Goal: Task Accomplishment & Management: Manage account settings

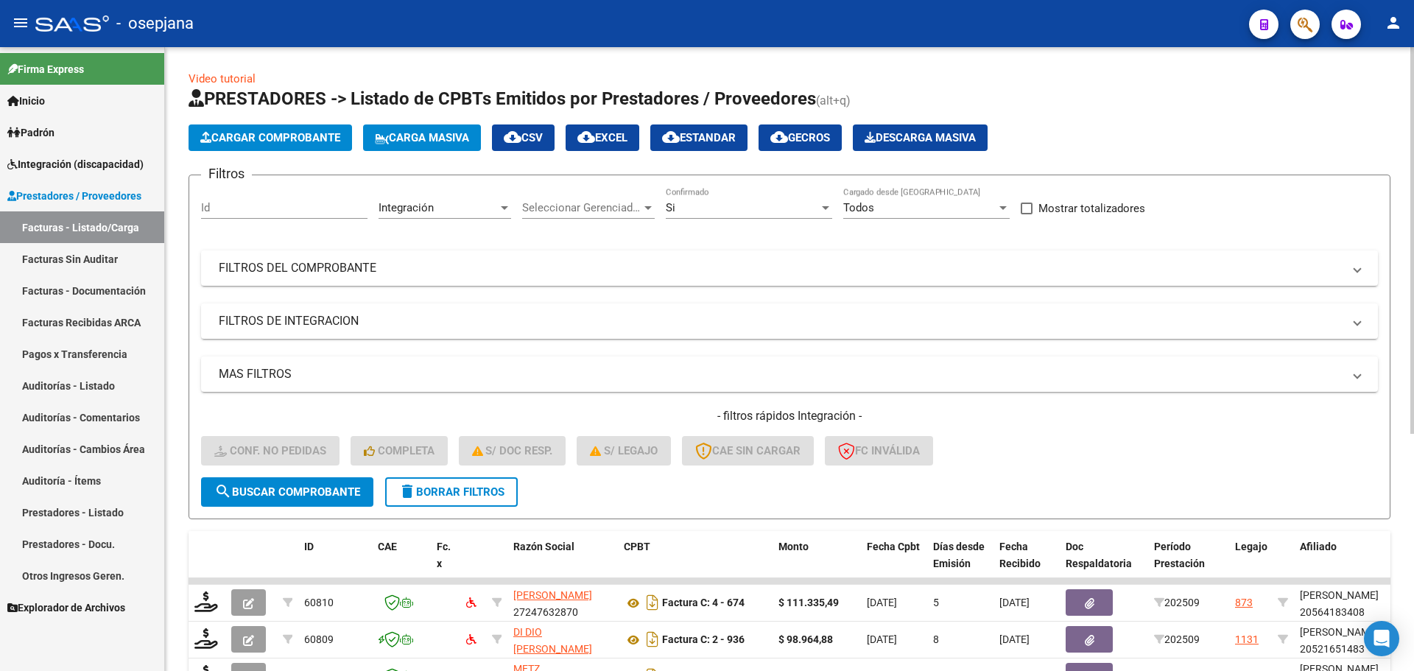
scroll to position [382, 0]
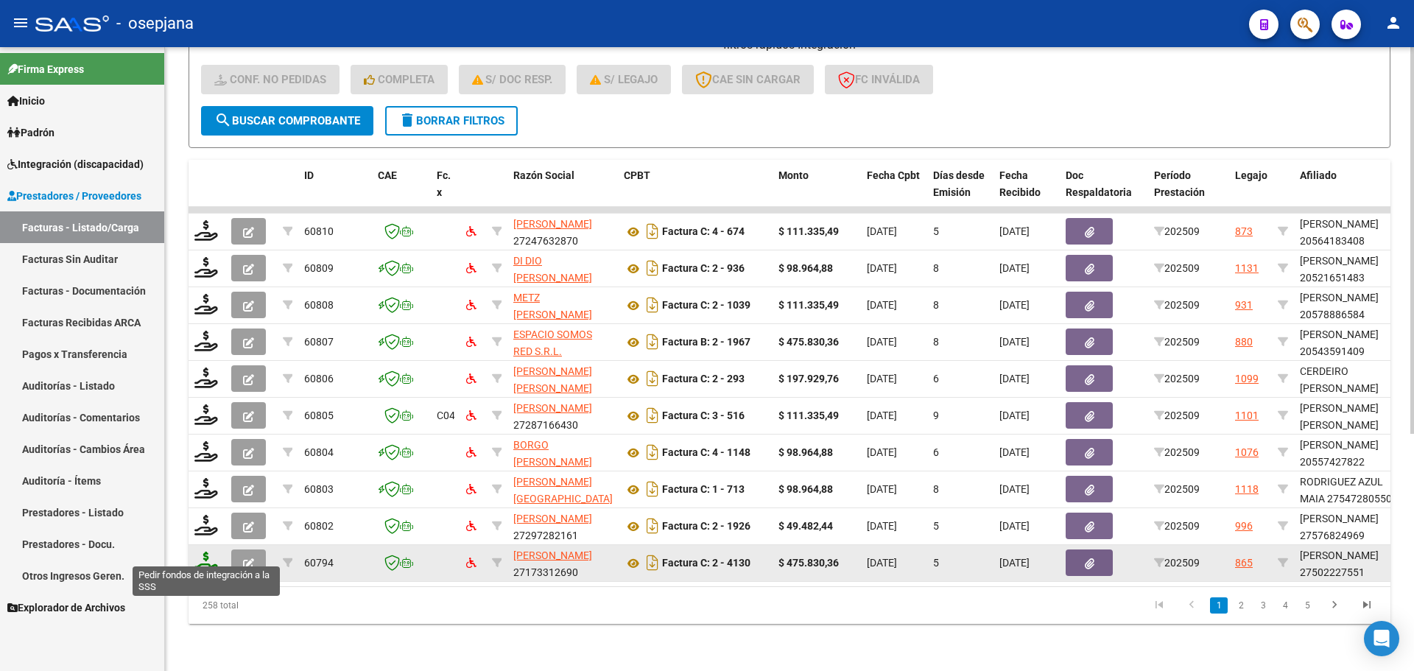
click at [201, 557] on icon at bounding box center [206, 562] width 24 height 21
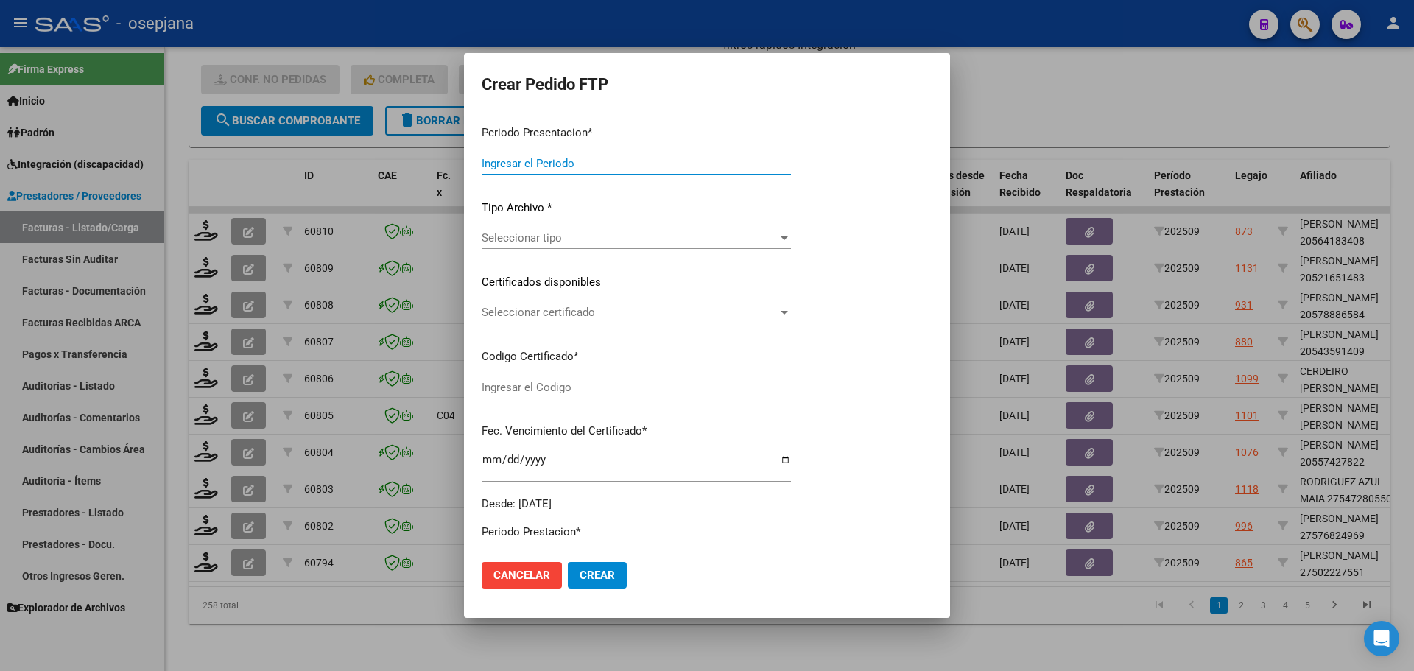
type input "202509"
type input "$ 475.830,36"
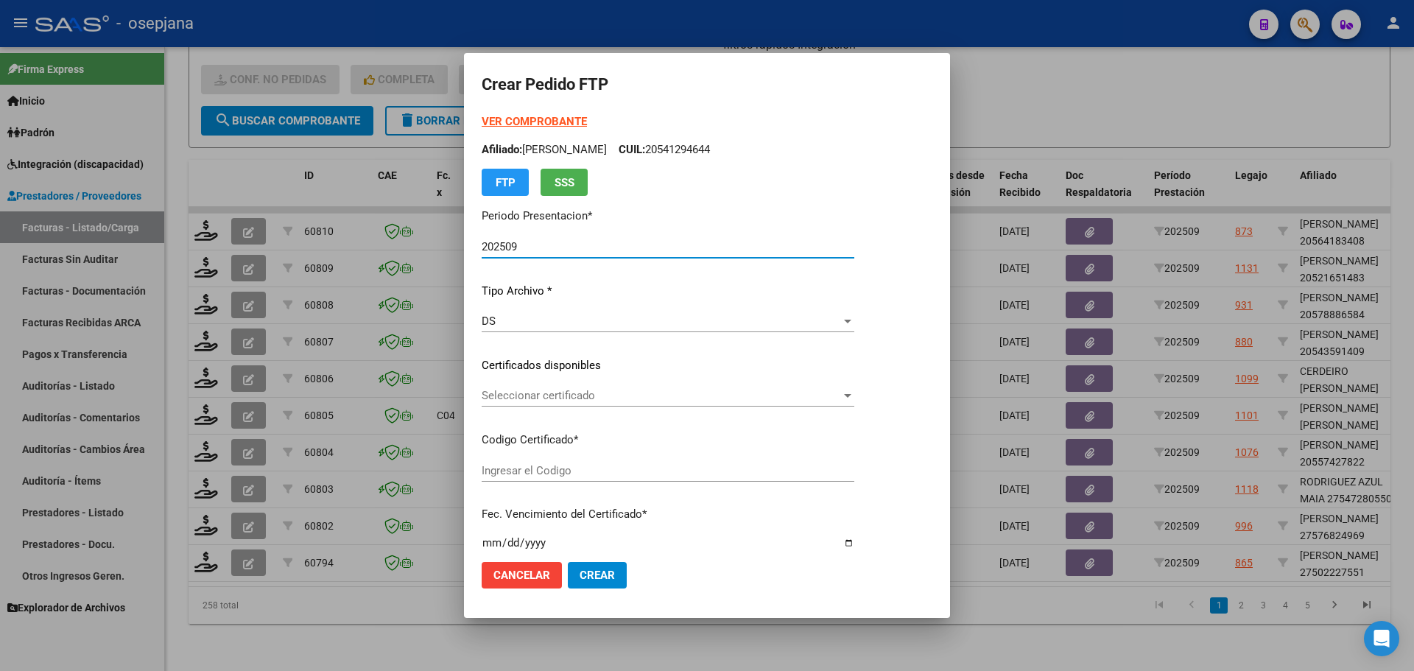
type input "ARG01000502227552023101820281018BSAS415"
type input "[DATE]"
click at [545, 395] on span "Seleccionar certificado" at bounding box center [661, 395] width 359 height 13
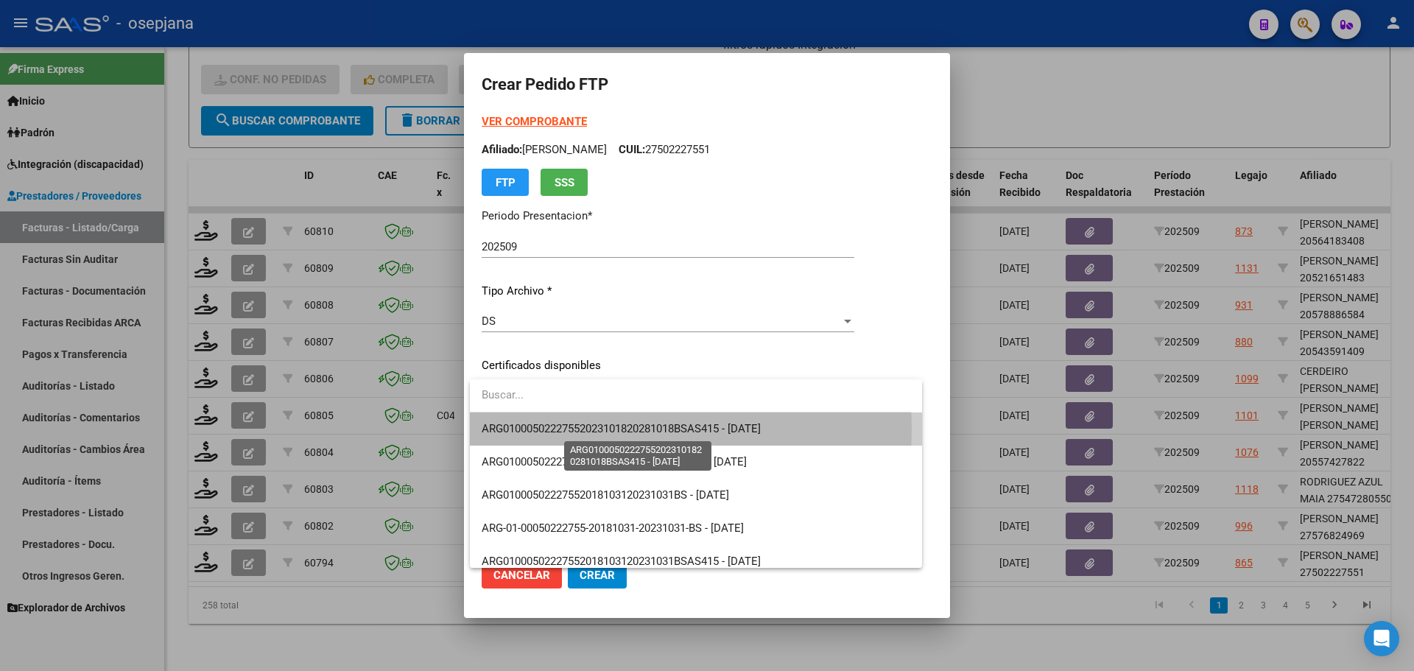
click at [554, 427] on span "ARG01000502227552023101820281018BSAS415 - [DATE]" at bounding box center [621, 428] width 279 height 13
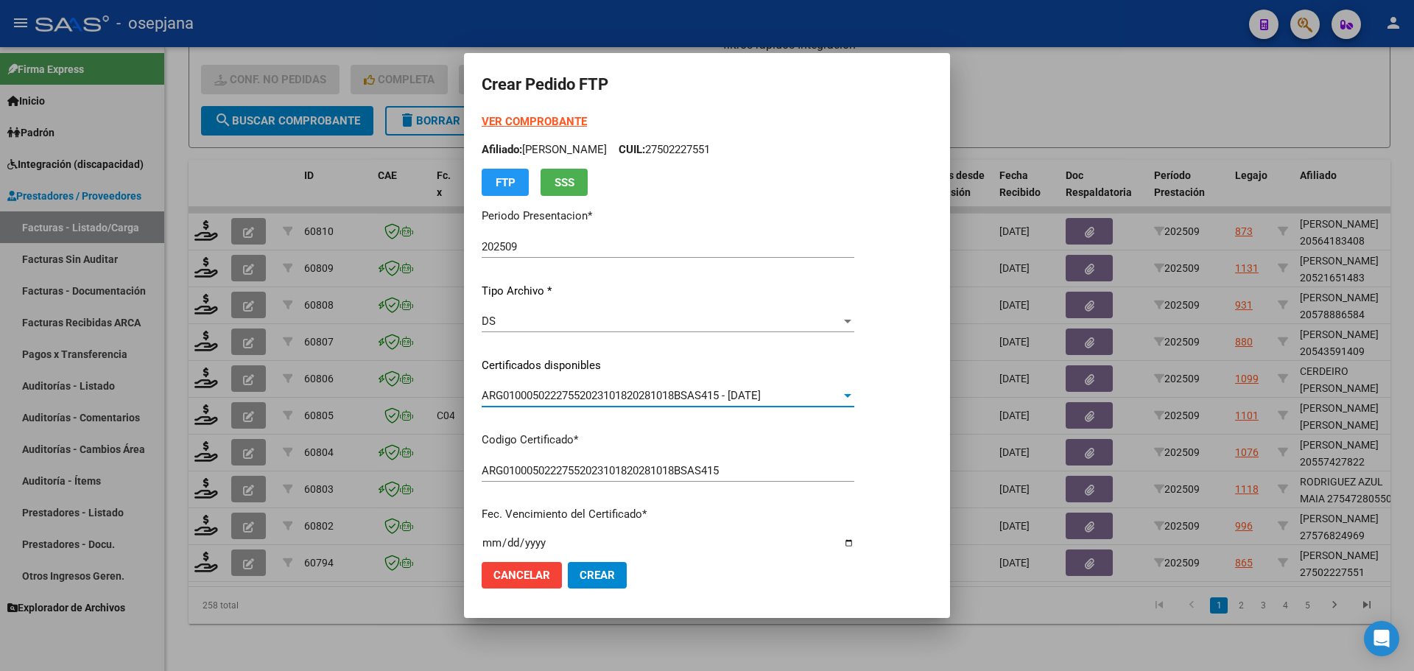
click at [523, 116] on strong "VER COMPROBANTE" at bounding box center [534, 121] width 105 height 13
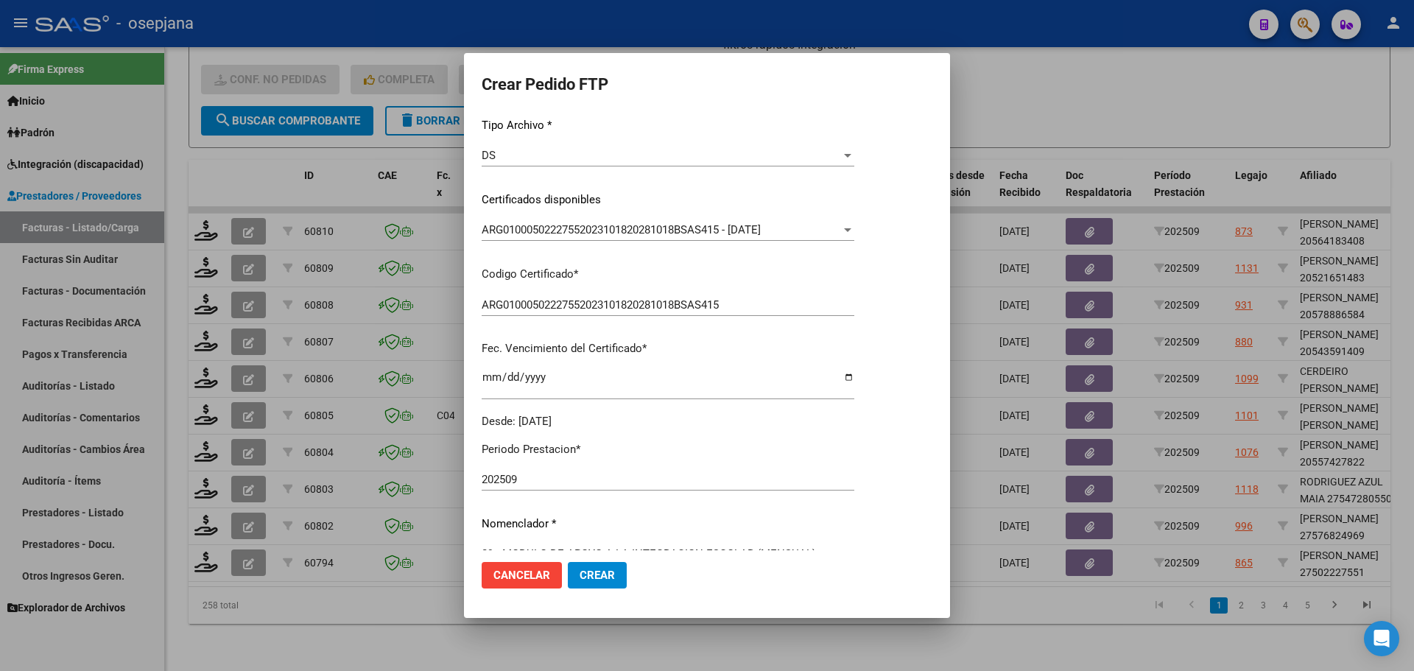
scroll to position [368, 0]
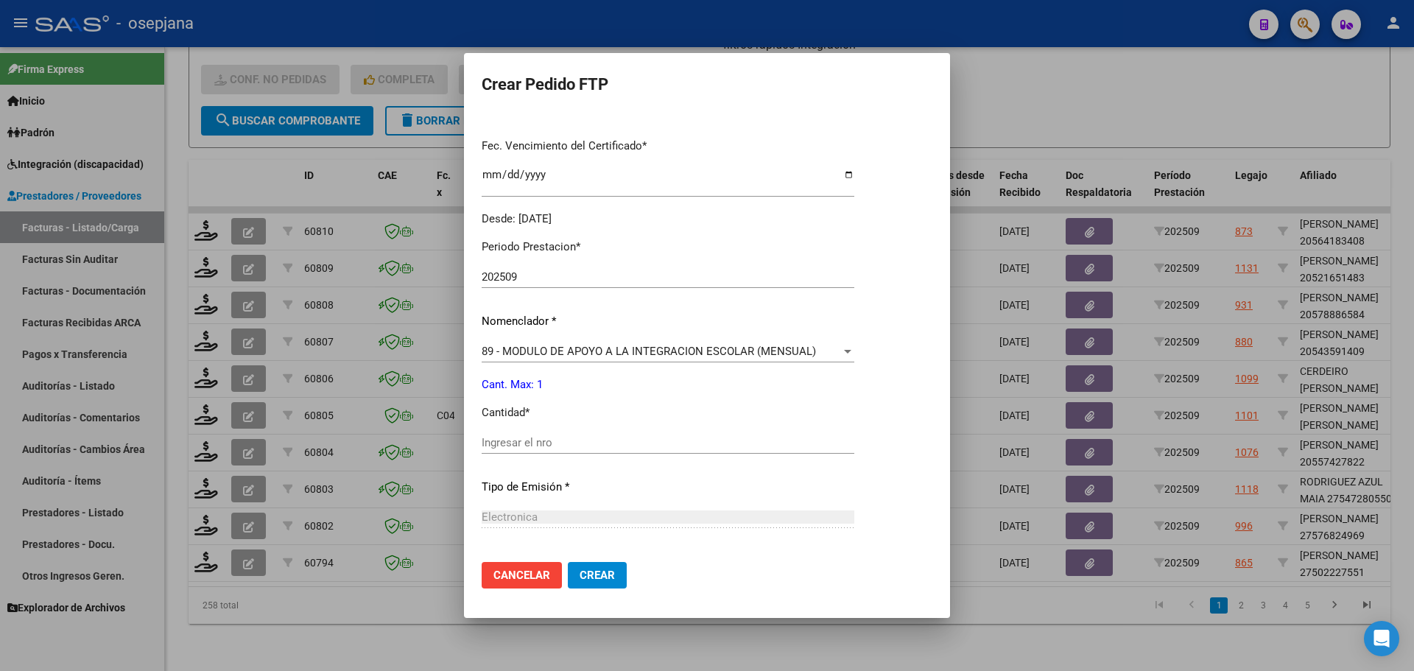
click at [499, 443] on input "Ingresar el nro" at bounding box center [668, 442] width 373 height 13
type input "1"
click at [591, 560] on mat-dialog-actions "Cancelar Crear" at bounding box center [707, 575] width 451 height 50
click at [594, 572] on span "Crear" at bounding box center [597, 574] width 35 height 13
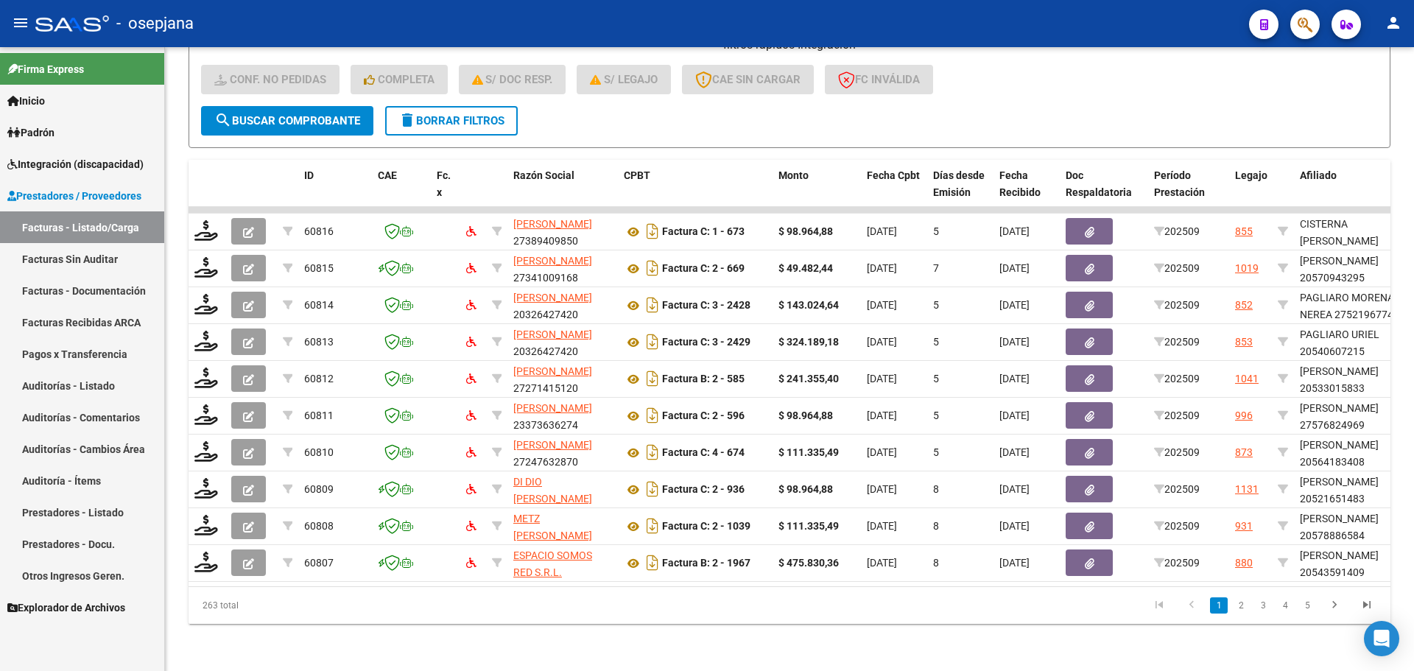
click at [57, 166] on span "Integración (discapacidad)" at bounding box center [75, 164] width 136 height 16
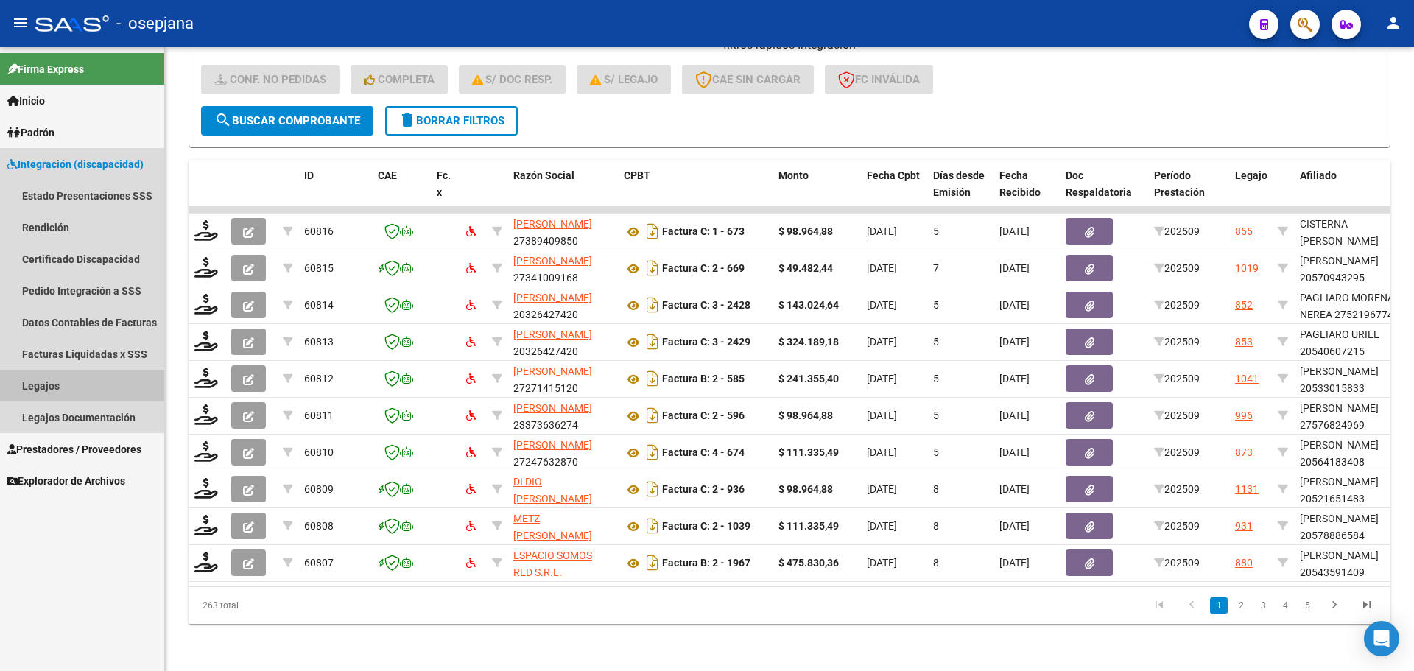
click at [64, 387] on link "Legajos" at bounding box center [82, 386] width 164 height 32
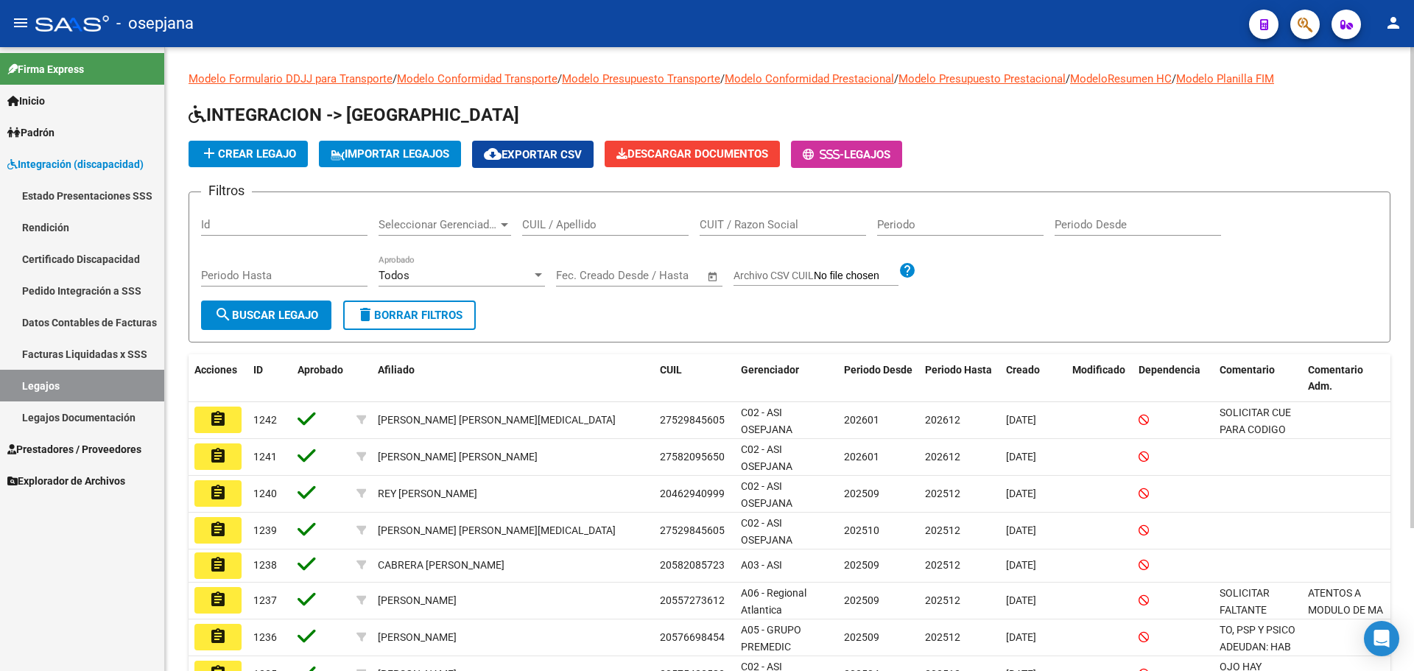
click at [550, 230] on input "CUIL / Apellido" at bounding box center [605, 224] width 166 height 13
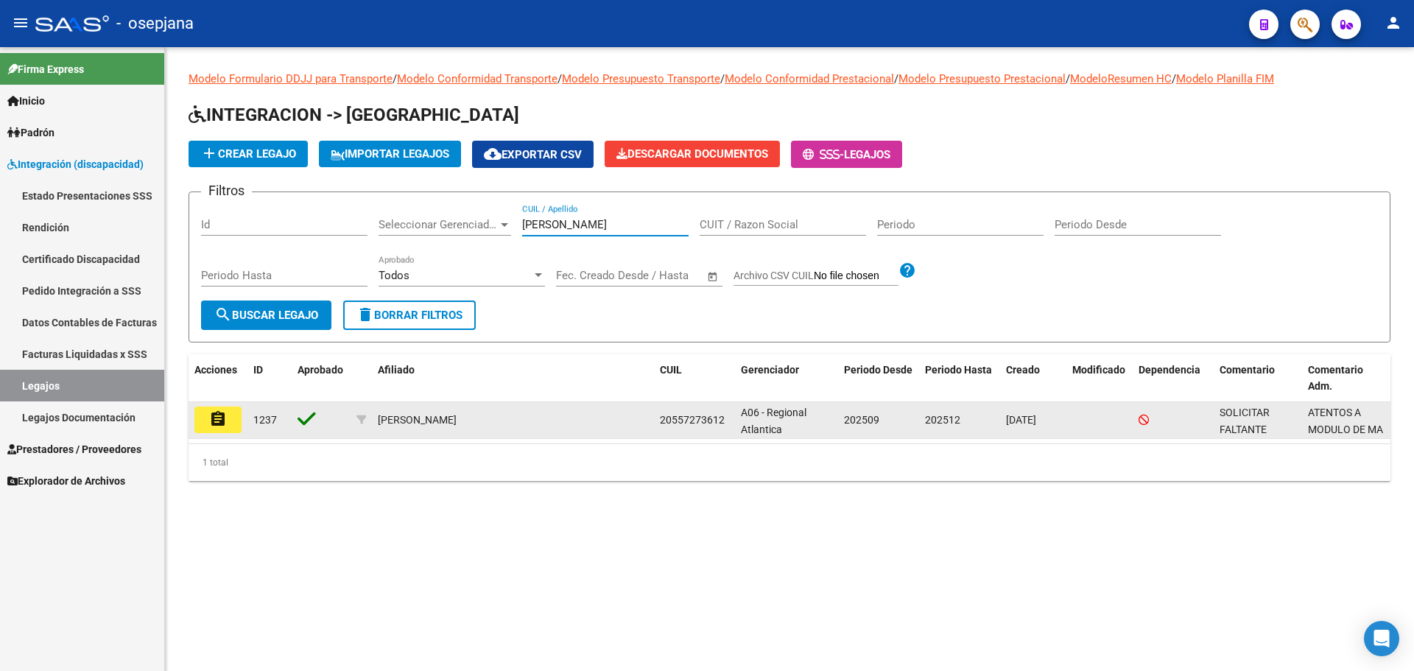
type input "[PERSON_NAME]"
click at [208, 422] on button "assignment" at bounding box center [217, 419] width 47 height 27
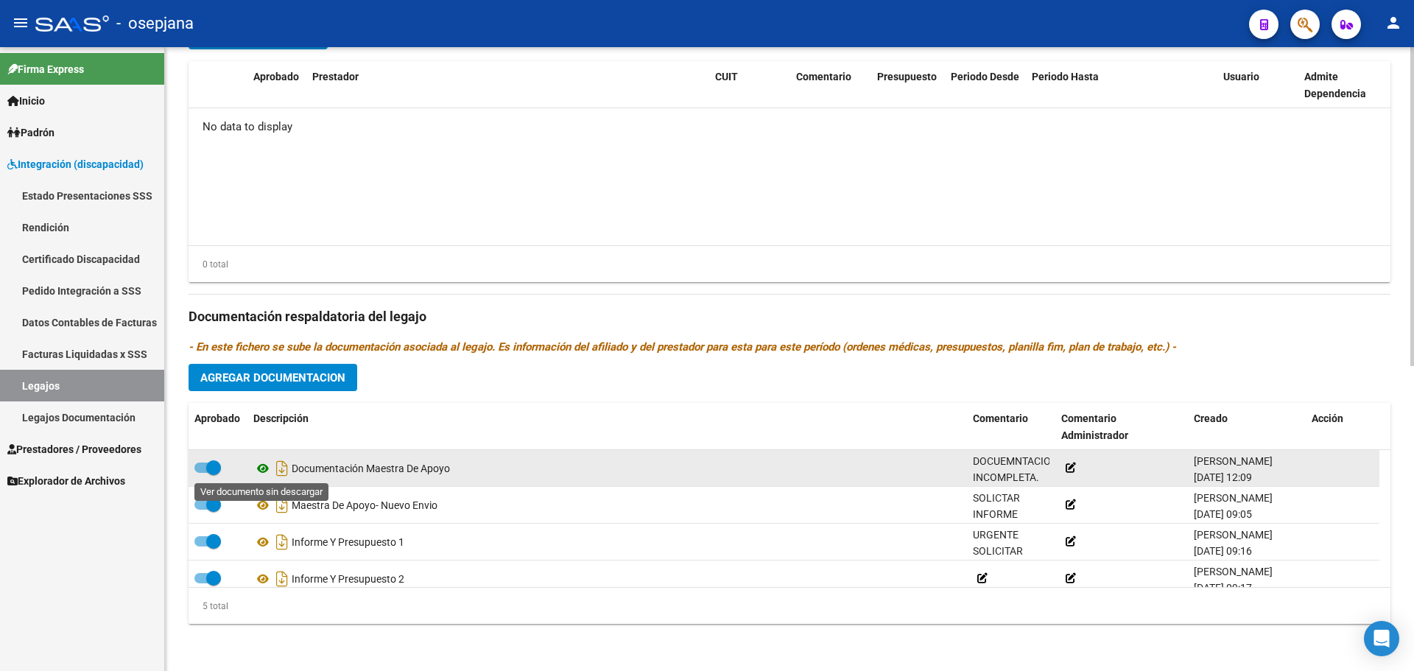
click at [264, 468] on icon at bounding box center [262, 469] width 19 height 18
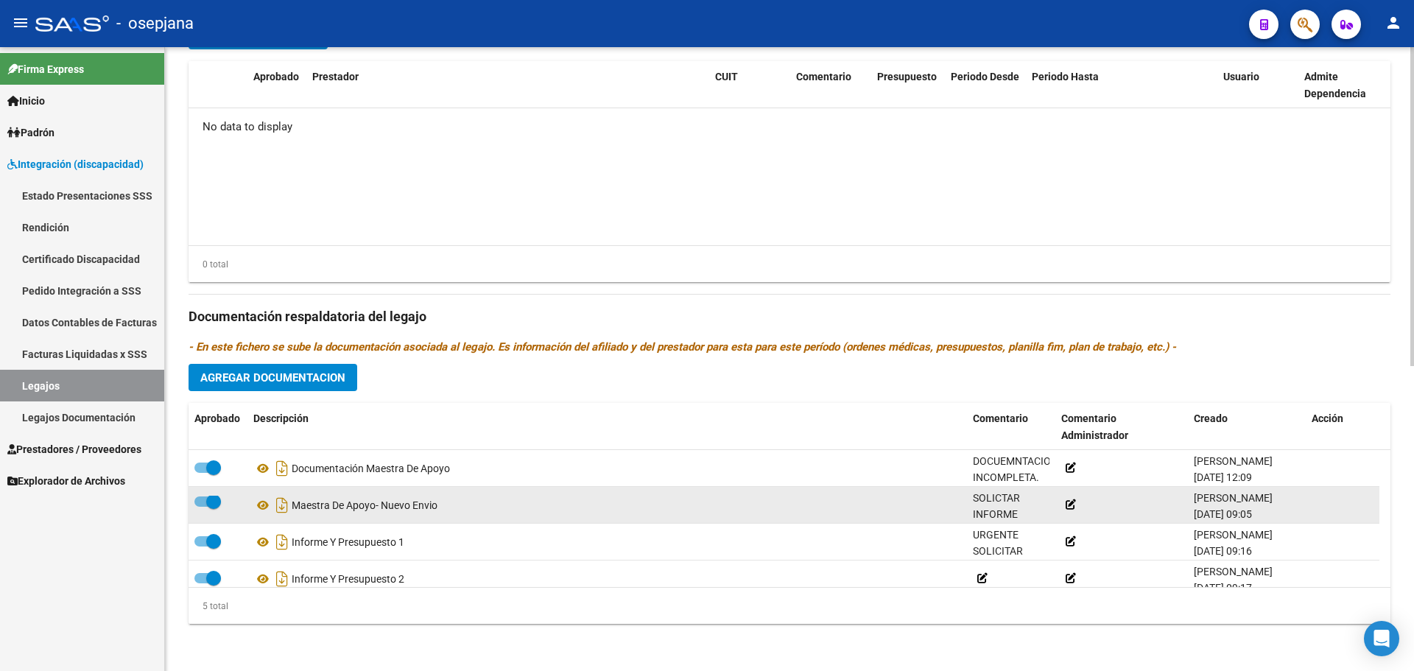
scroll to position [4, 0]
click at [264, 502] on icon at bounding box center [262, 505] width 19 height 18
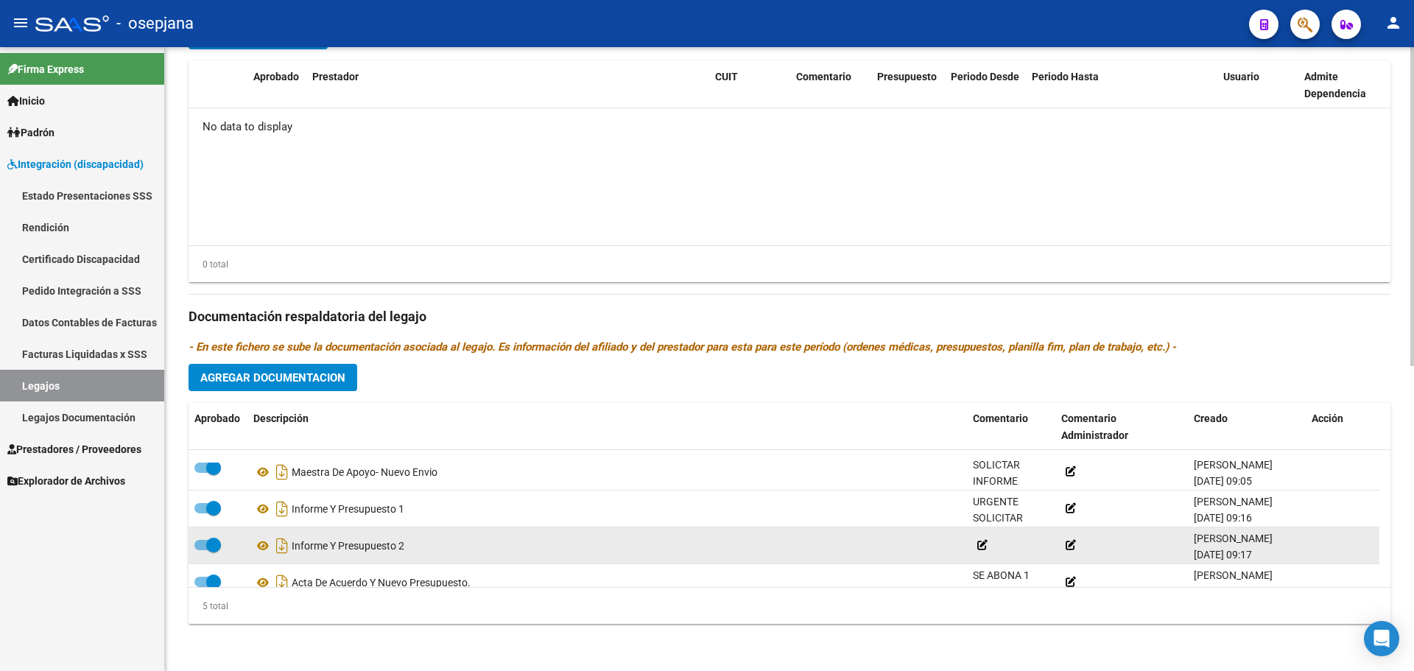
scroll to position [52, 0]
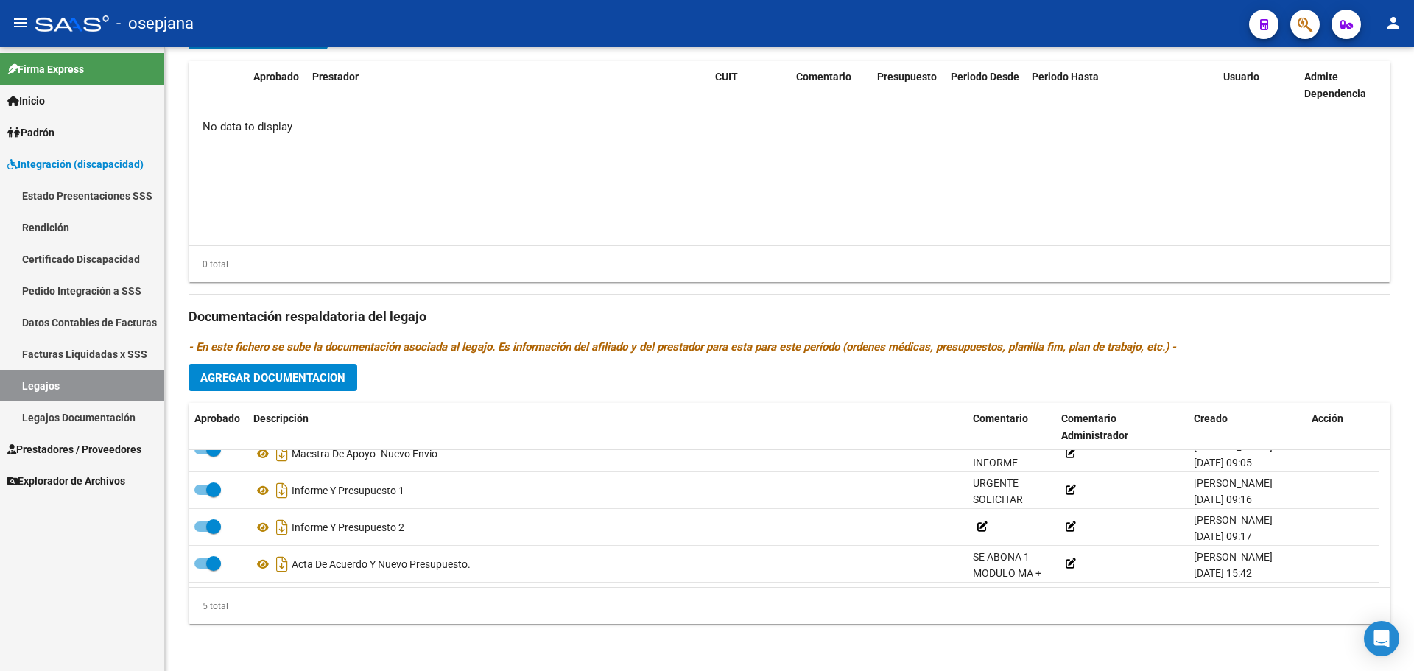
click at [52, 382] on link "Legajos" at bounding box center [82, 386] width 164 height 32
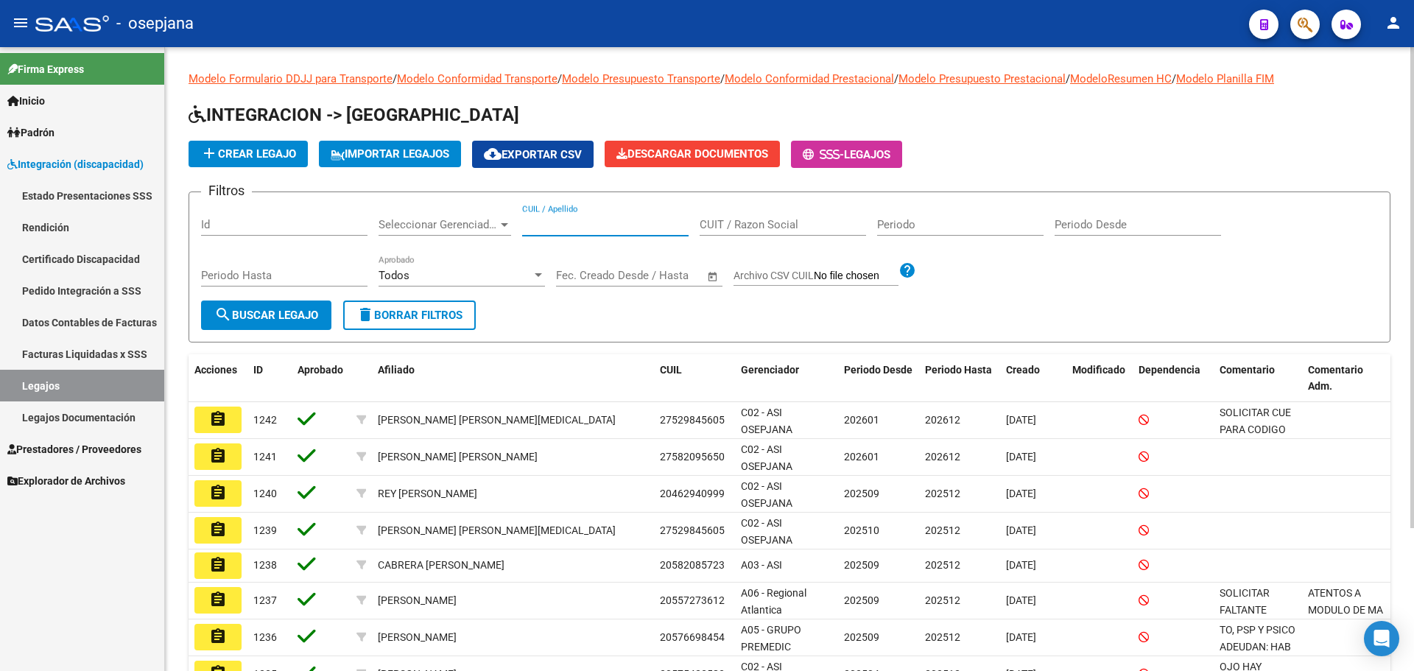
click at [608, 229] on input "CUIL / Apellido" at bounding box center [605, 224] width 166 height 13
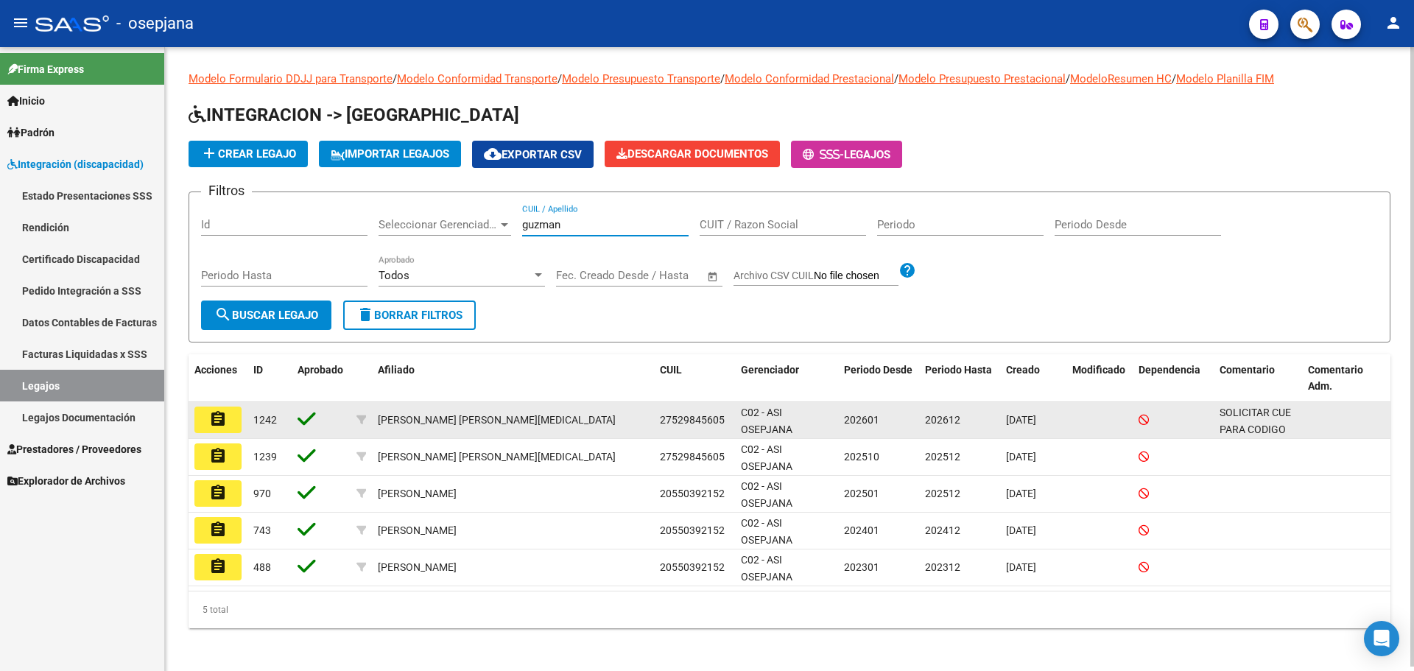
type input "guzman"
click at [229, 423] on button "assignment" at bounding box center [217, 419] width 47 height 27
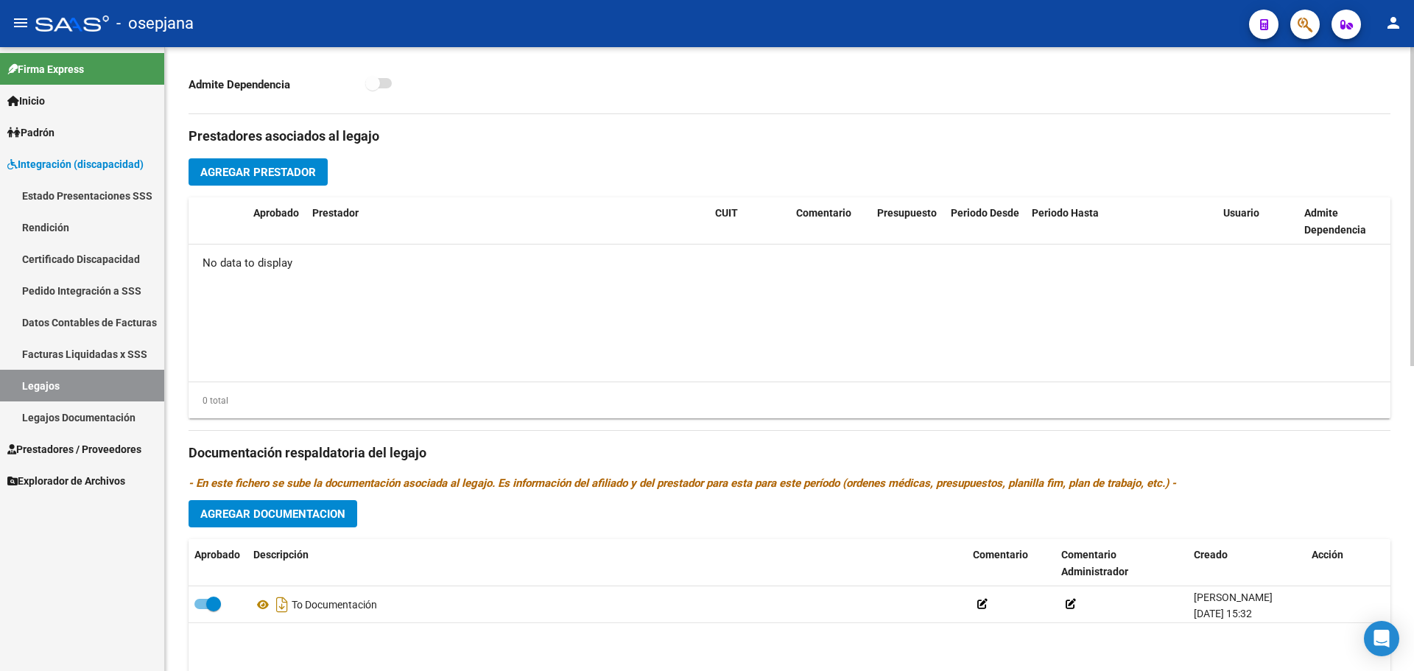
scroll to position [595, 0]
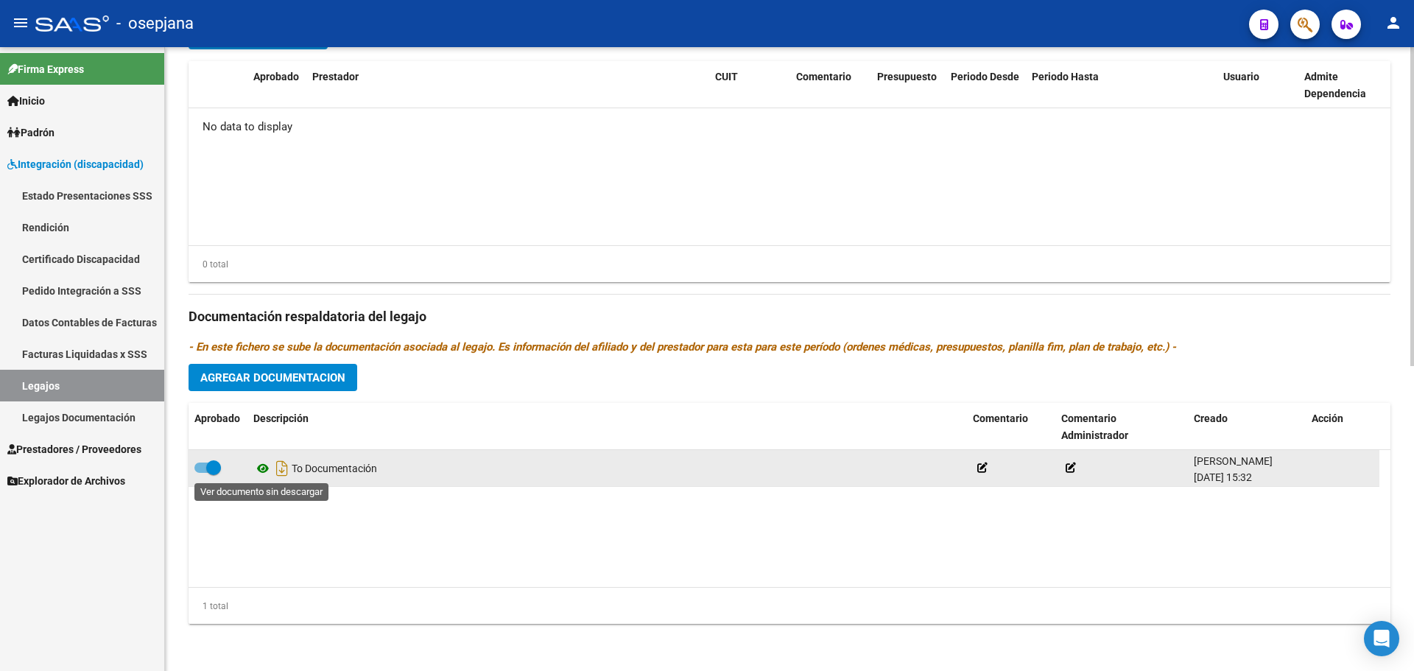
click at [265, 465] on icon at bounding box center [262, 469] width 19 height 18
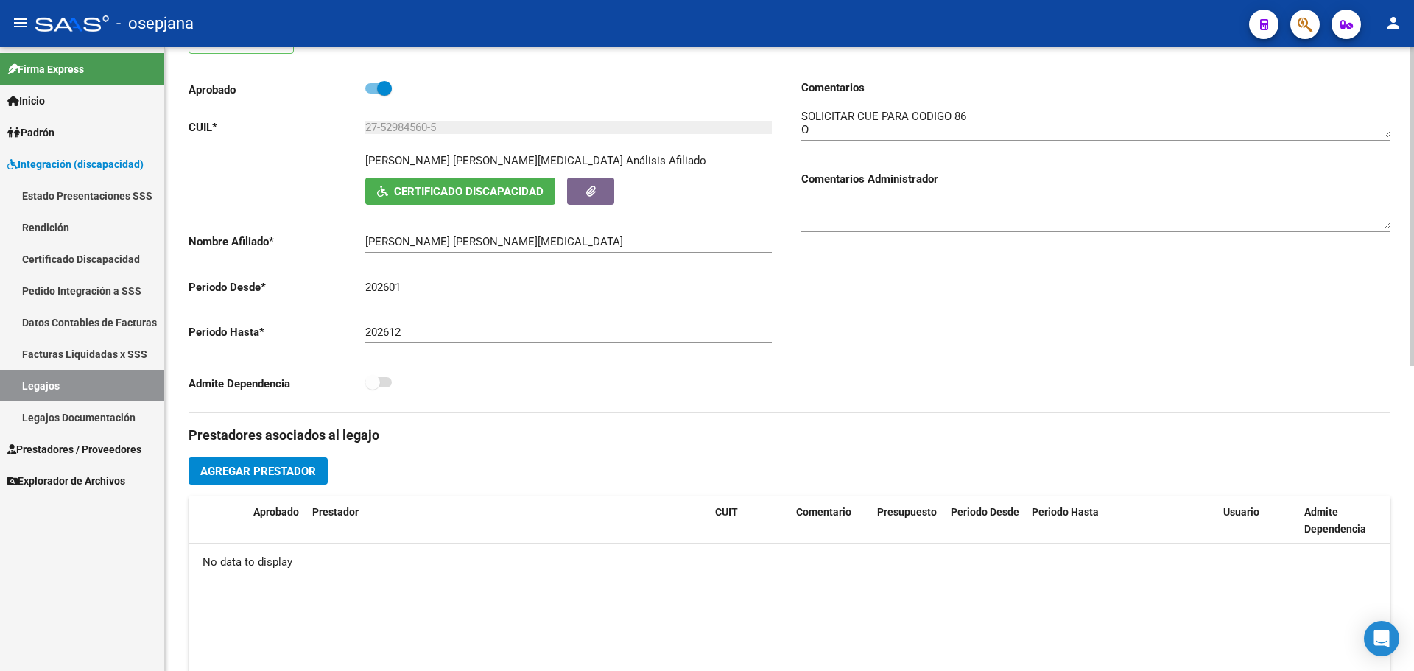
scroll to position [153, 0]
